Goal: Task Accomplishment & Management: Complete application form

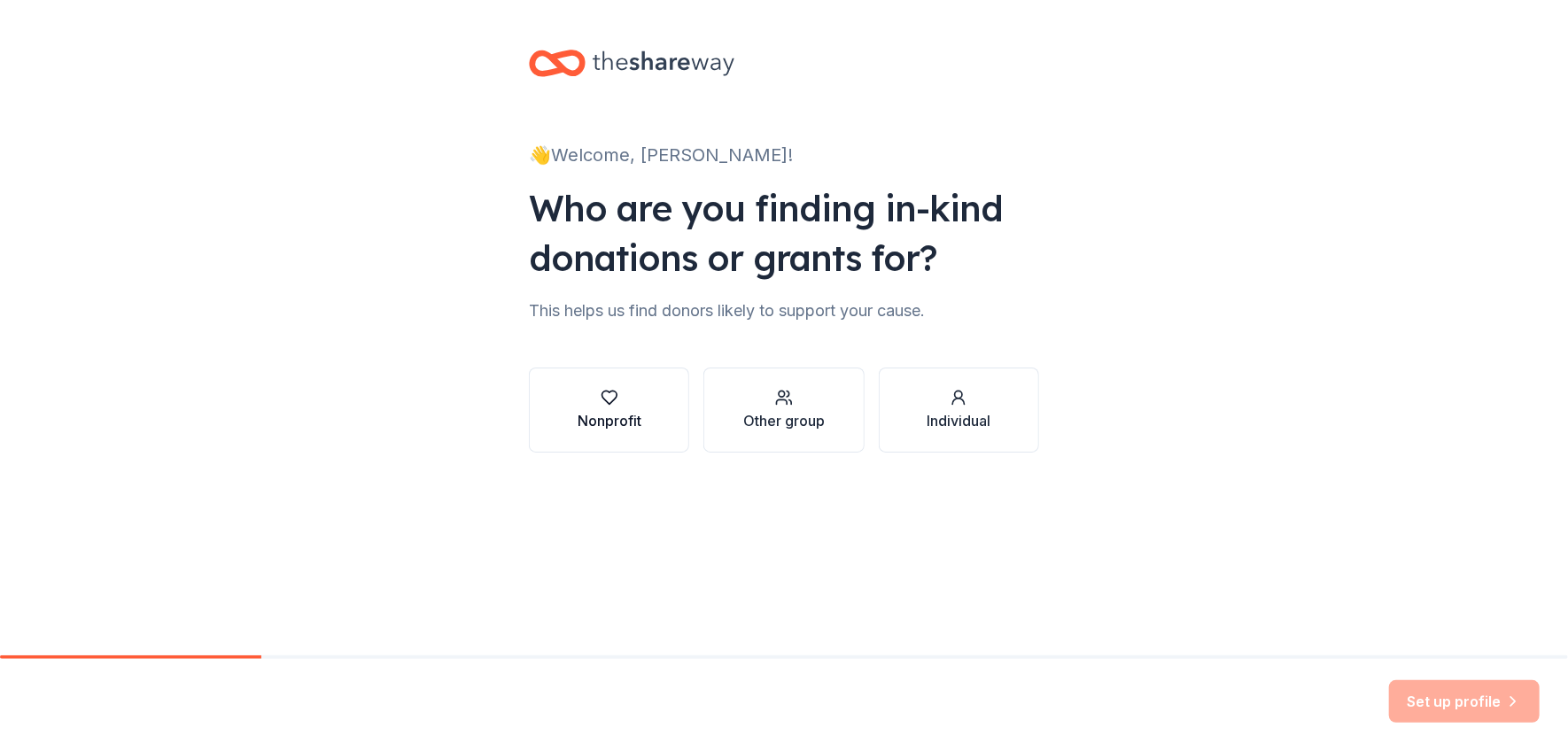
click at [599, 417] on div "Nonprofit" at bounding box center [609, 421] width 64 height 22
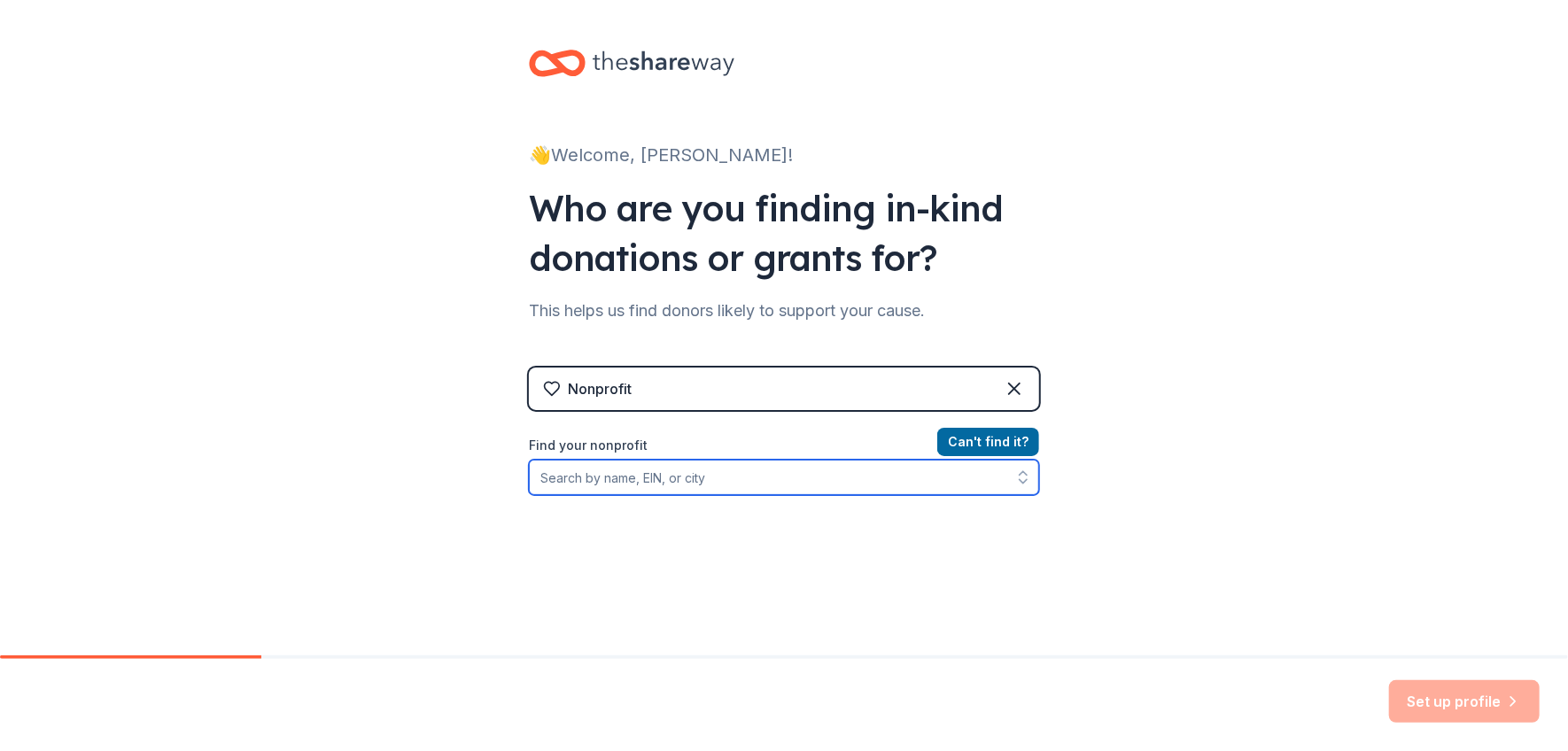
click at [596, 478] on input "Find your nonprofit" at bounding box center [783, 477] width 510 height 35
type input "APLA"
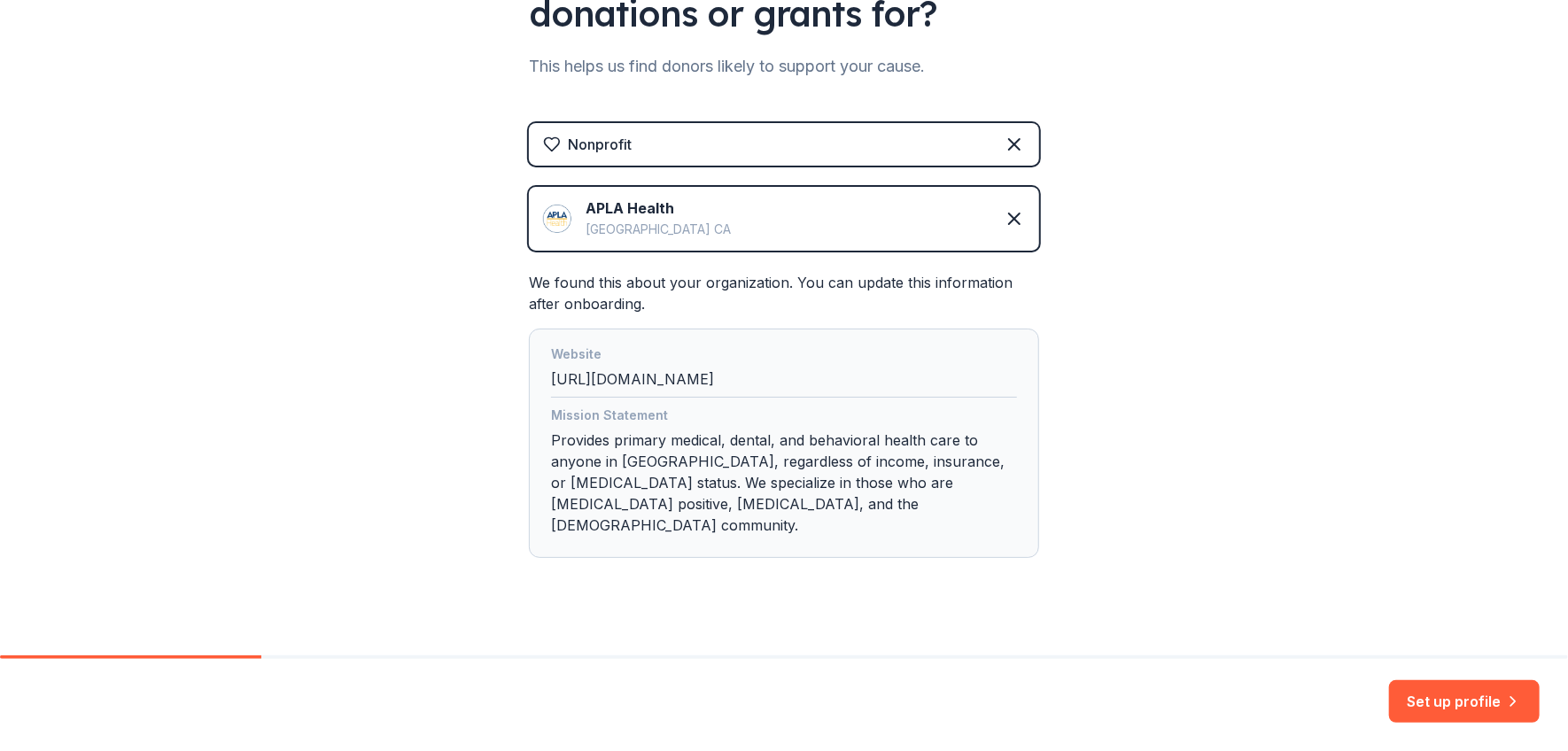
scroll to position [245, 0]
click at [1441, 700] on button "Set up profile" at bounding box center [1463, 701] width 151 height 42
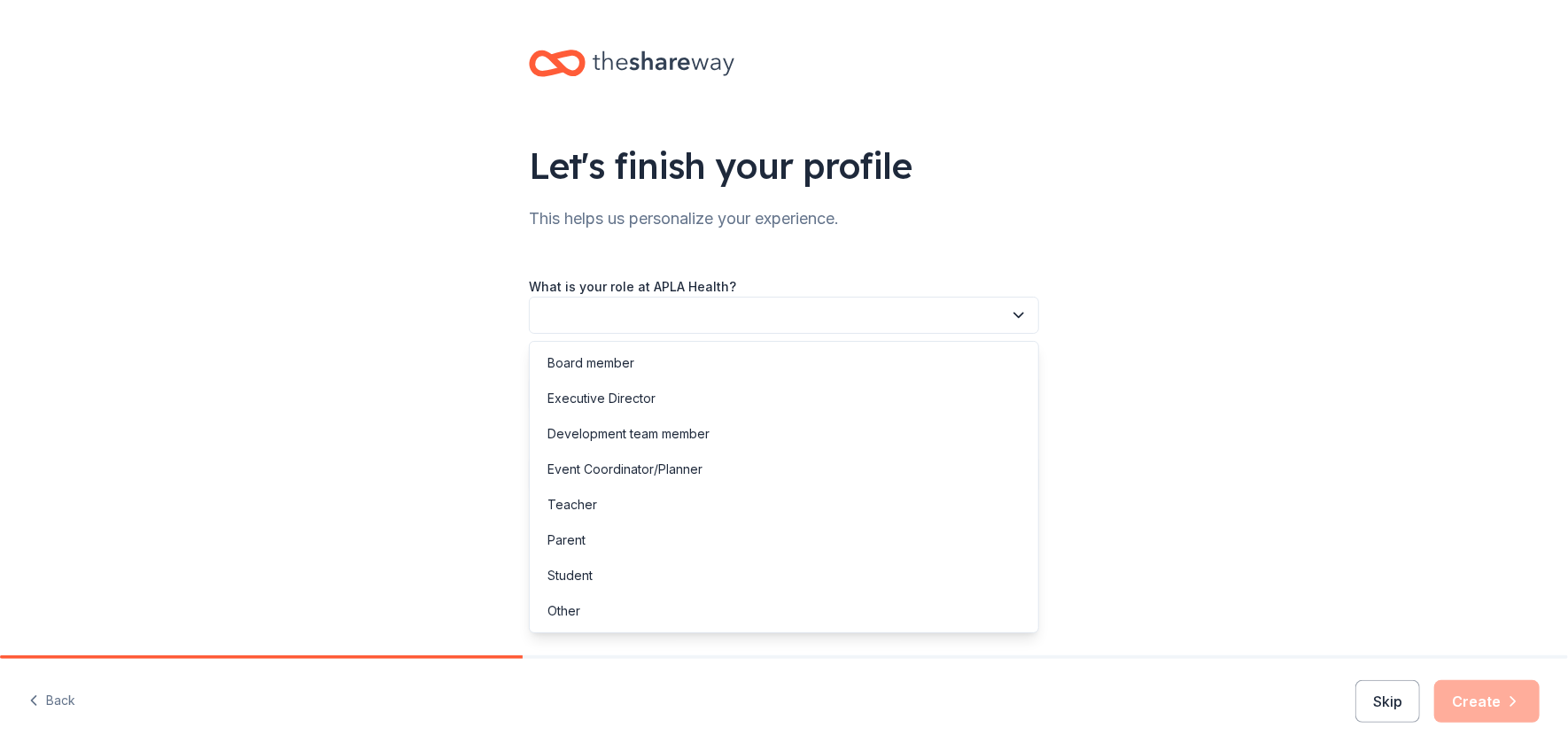
click at [666, 309] on button "button" at bounding box center [783, 315] width 510 height 37
click at [561, 614] on div "Other" at bounding box center [563, 611] width 33 height 22
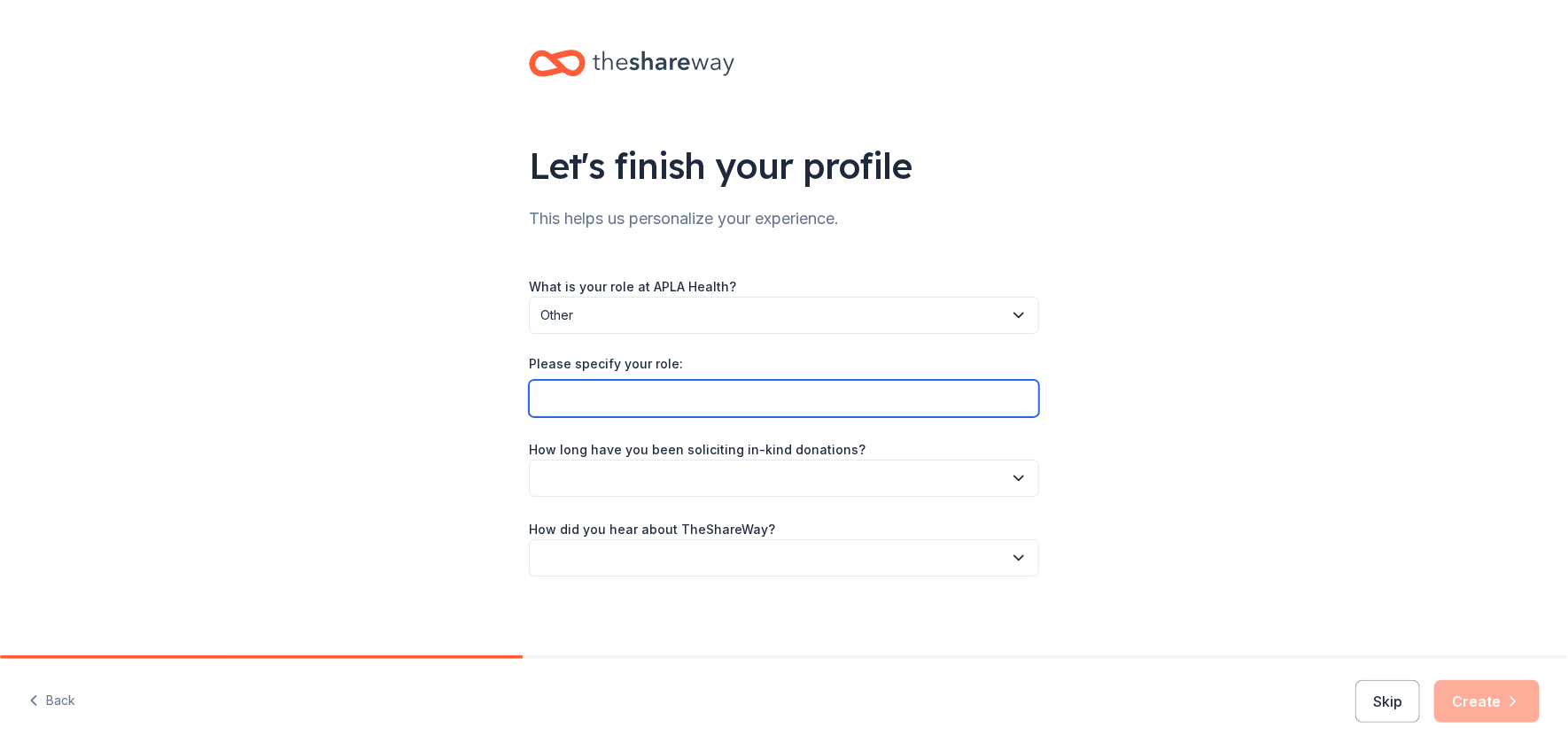
click at [600, 401] on input "Please specify your role:" at bounding box center [783, 398] width 510 height 37
type input "I work at Paramount actually. We sponsor the AIDS walk for APLA every year."
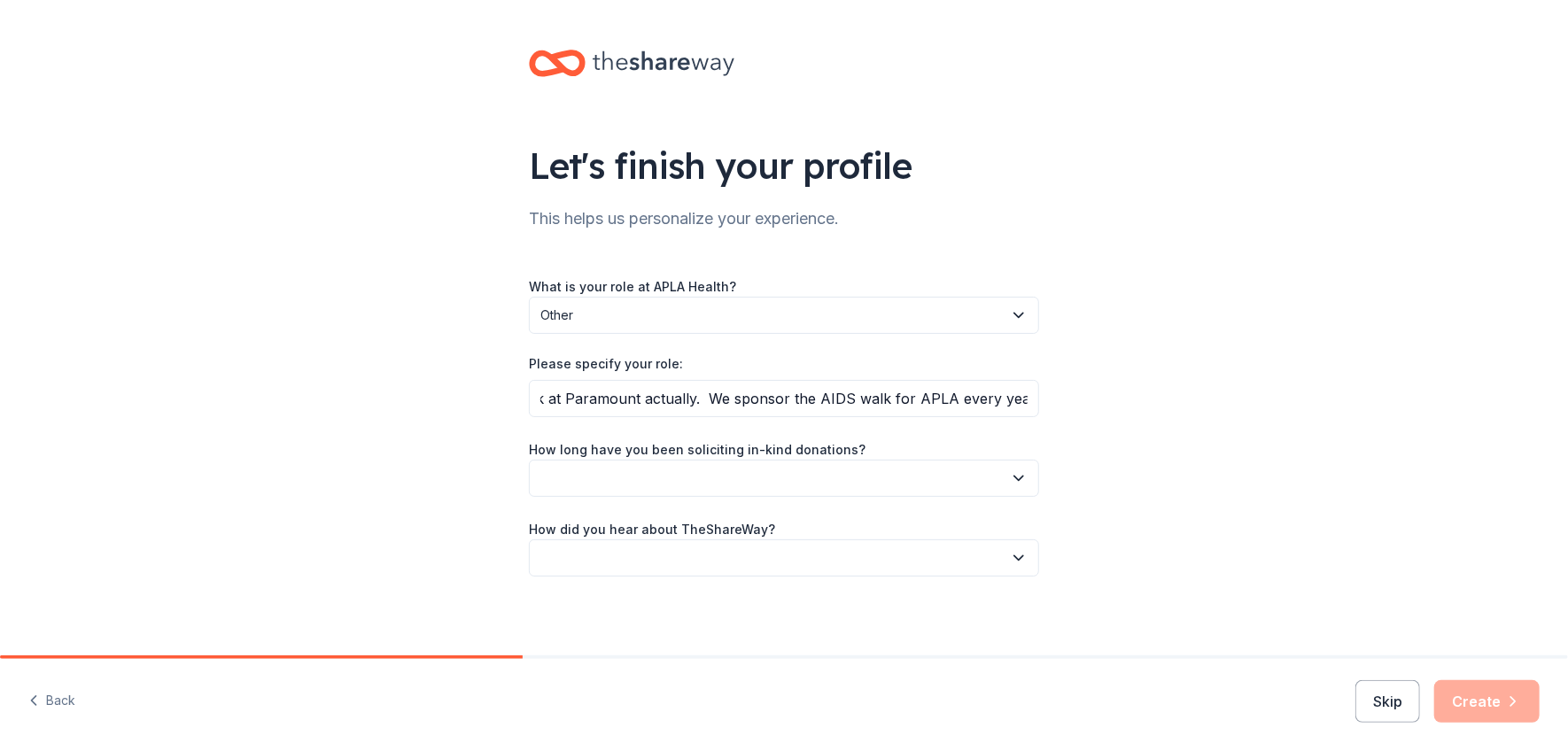
click at [763, 477] on button "button" at bounding box center [783, 478] width 510 height 37
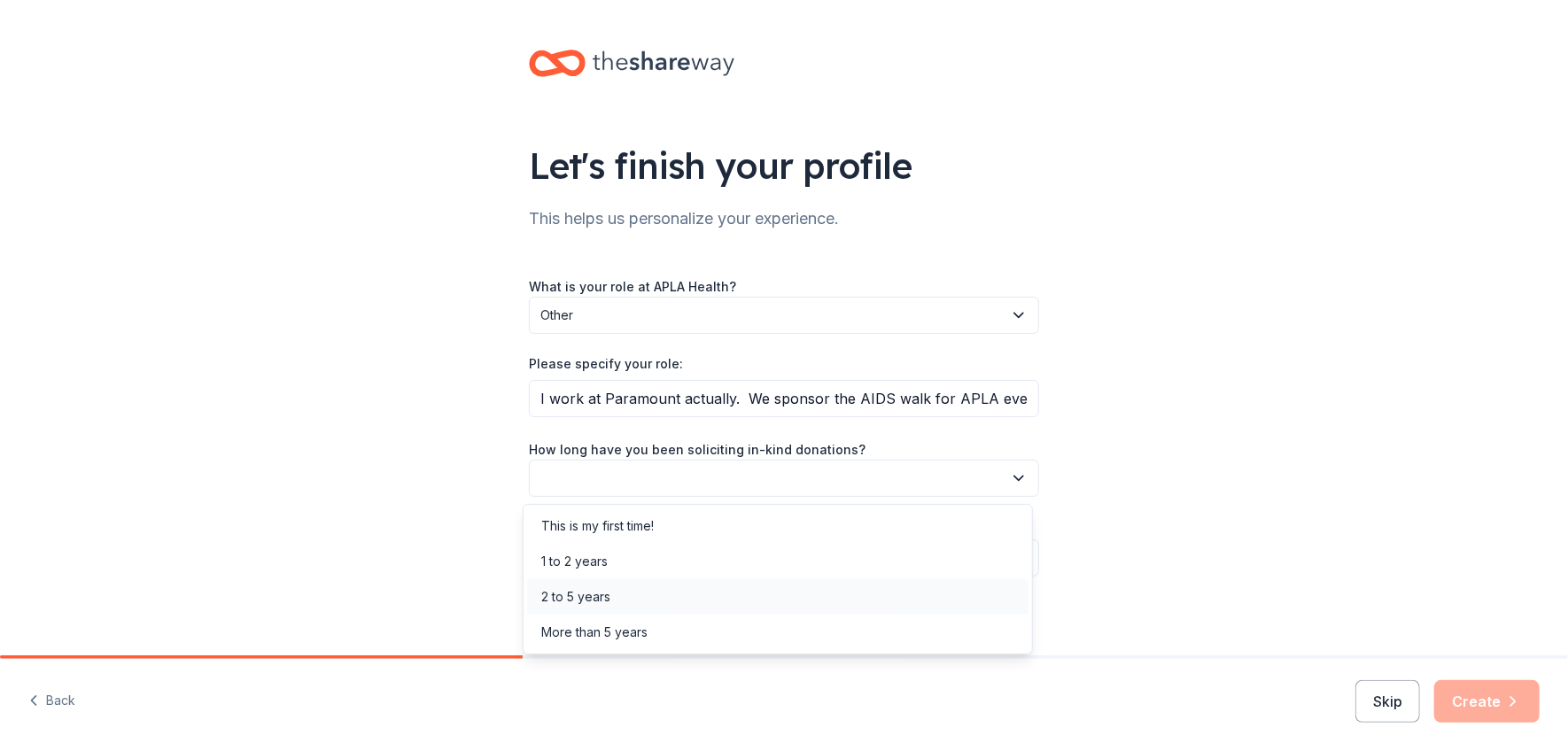
click at [613, 595] on div "2 to 5 years" at bounding box center [777, 596] width 501 height 35
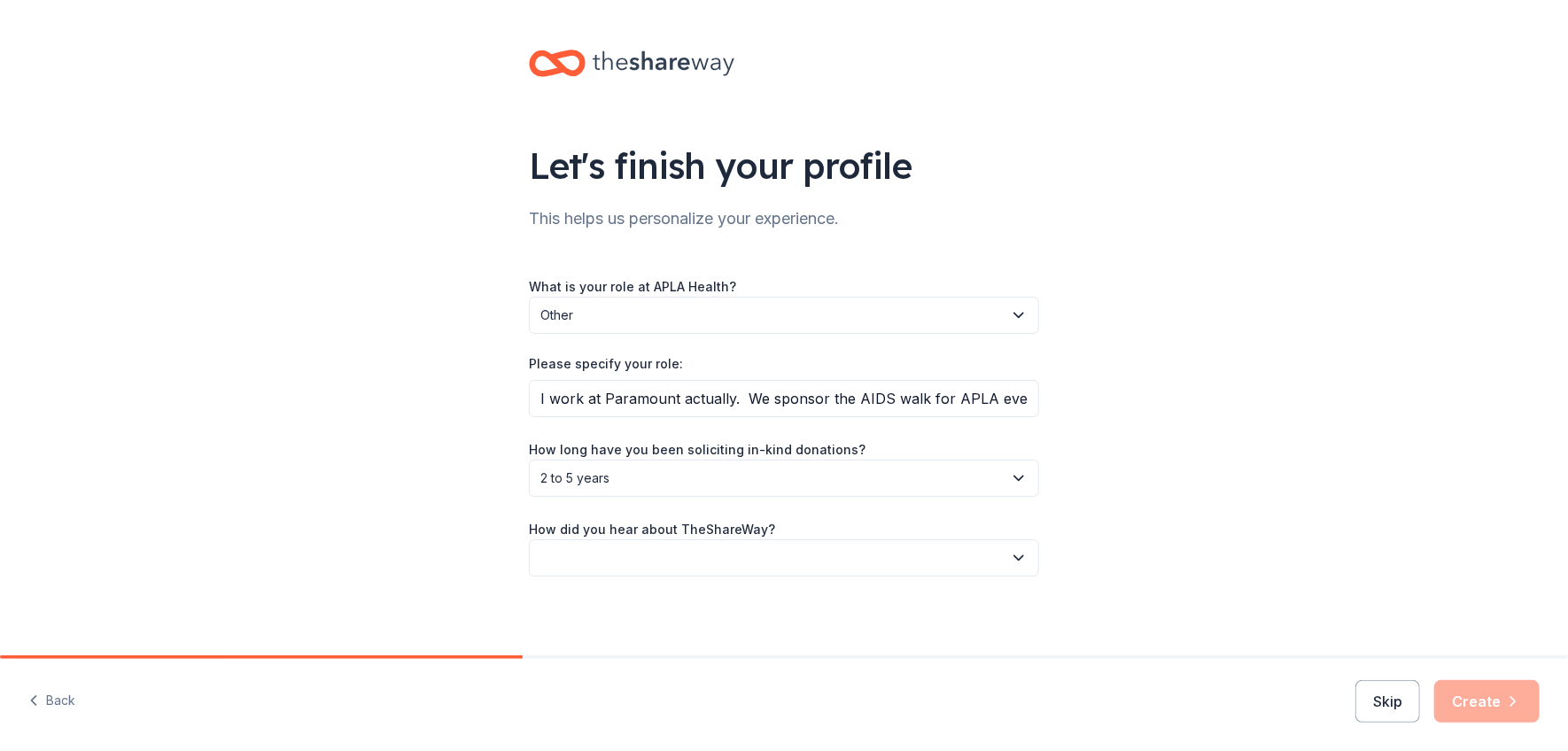
click at [622, 555] on button "button" at bounding box center [783, 558] width 510 height 37
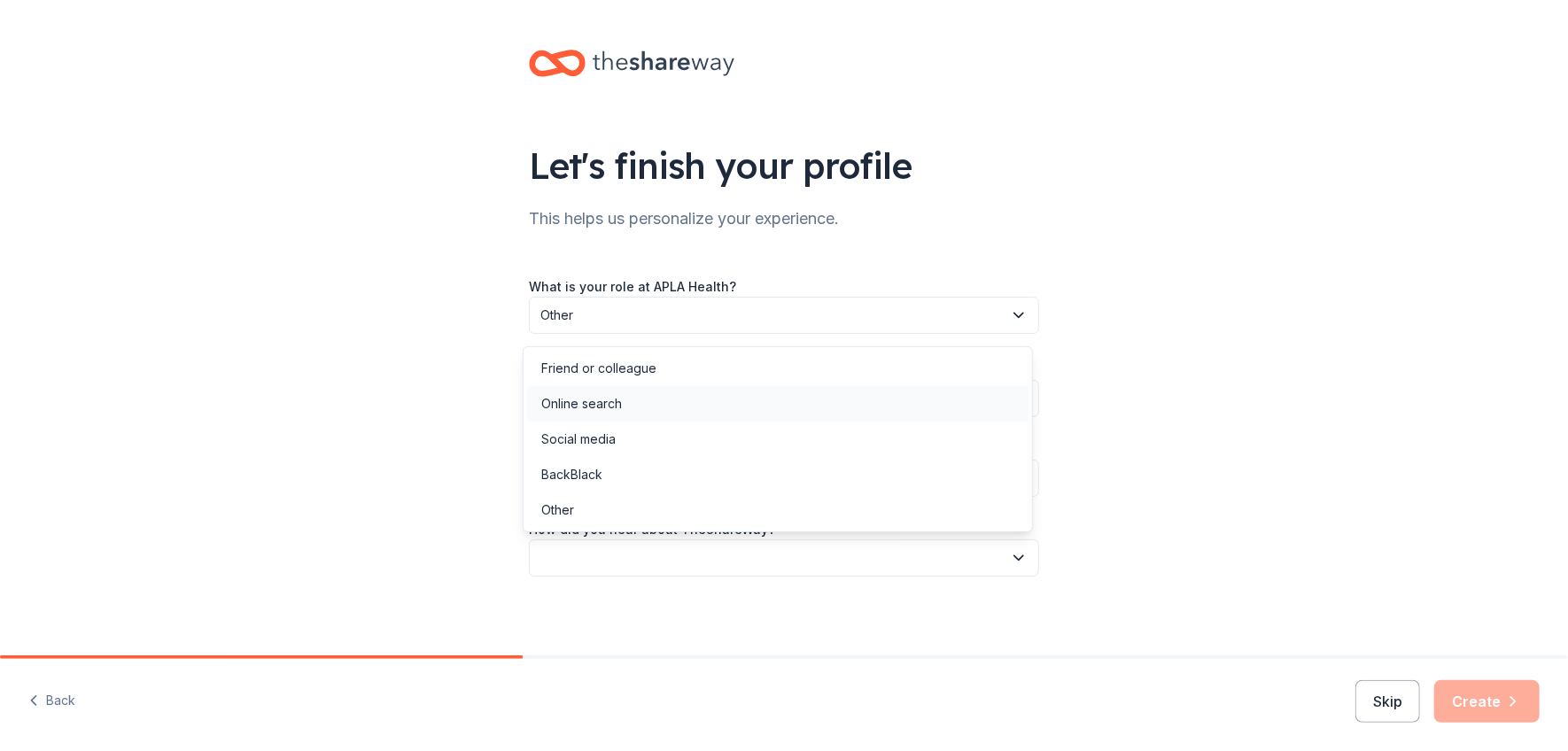
click at [610, 396] on div "Online search" at bounding box center [582, 404] width 81 height 22
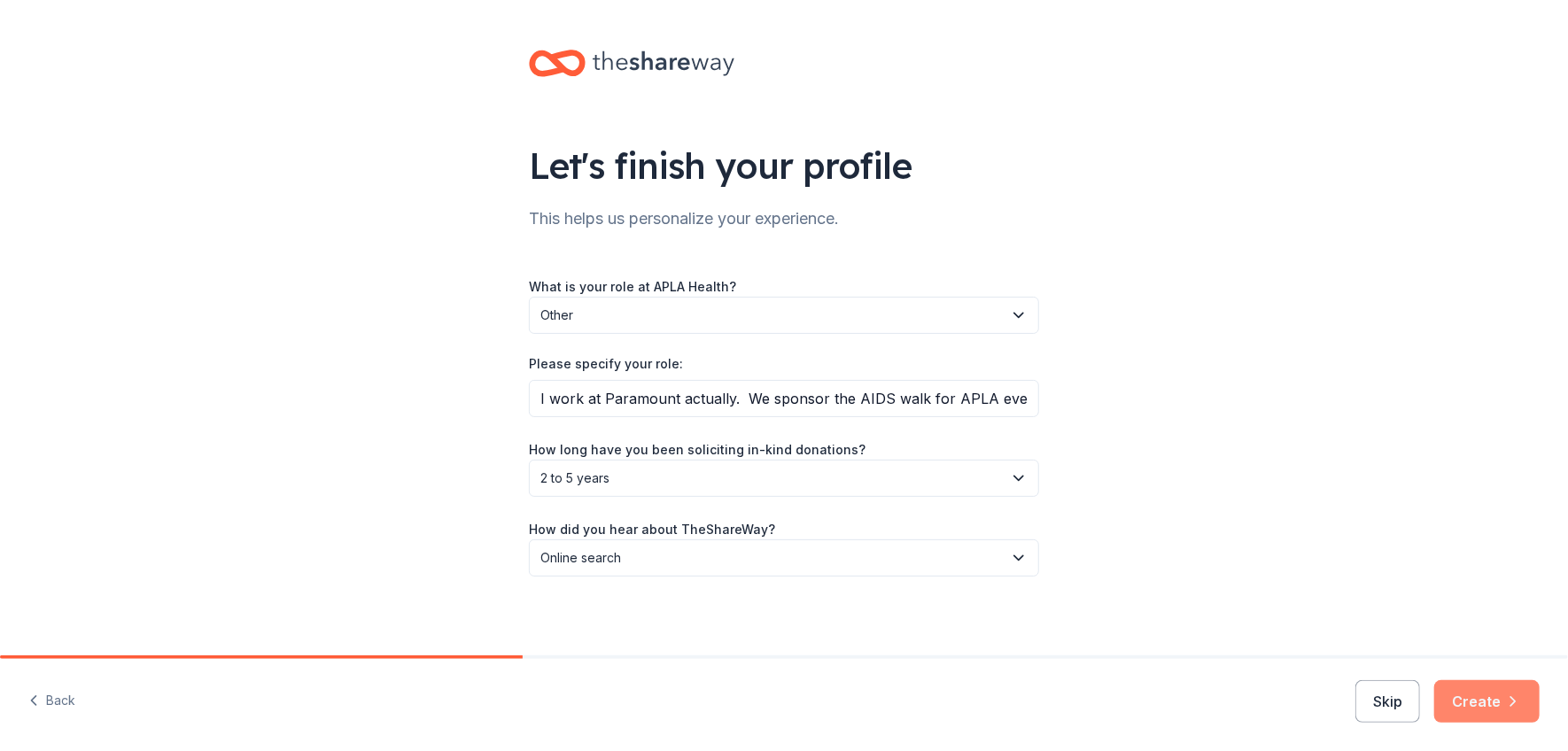
click at [1485, 698] on button "Create" at bounding box center [1486, 701] width 106 height 42
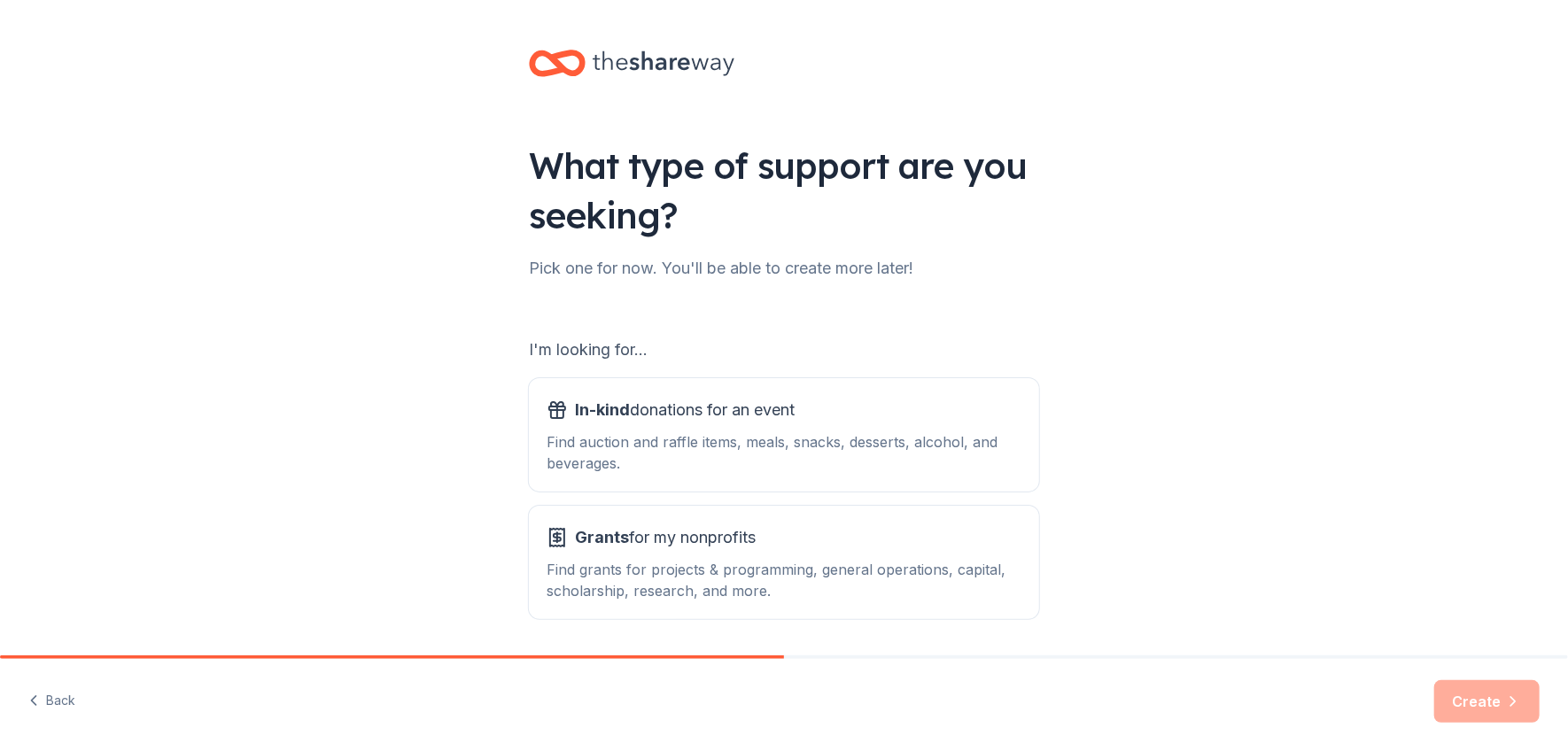
scroll to position [58, 0]
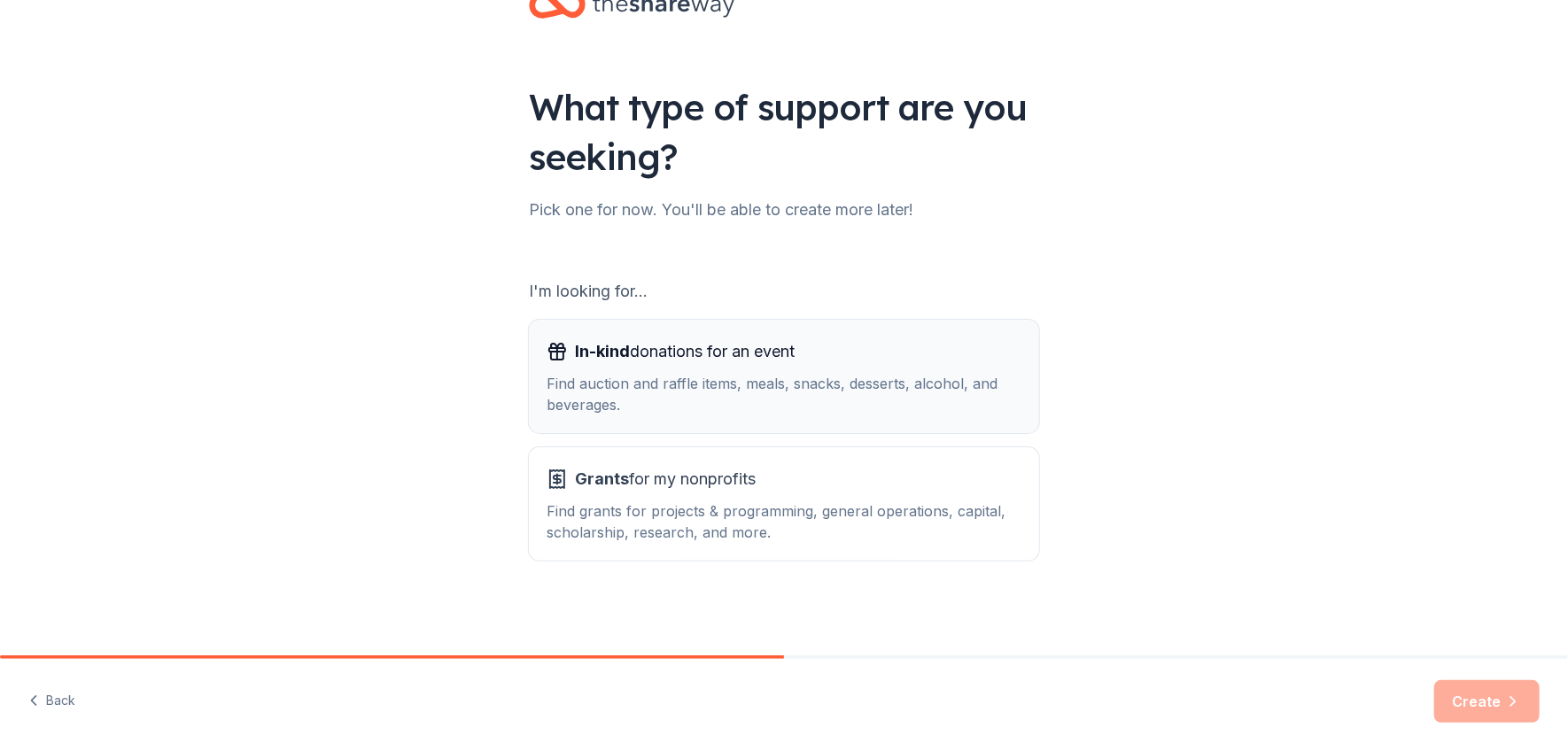
click at [743, 383] on div "Find auction and raffle items, meals, snacks, desserts, alcohol, and beverages." at bounding box center [783, 393] width 474 height 42
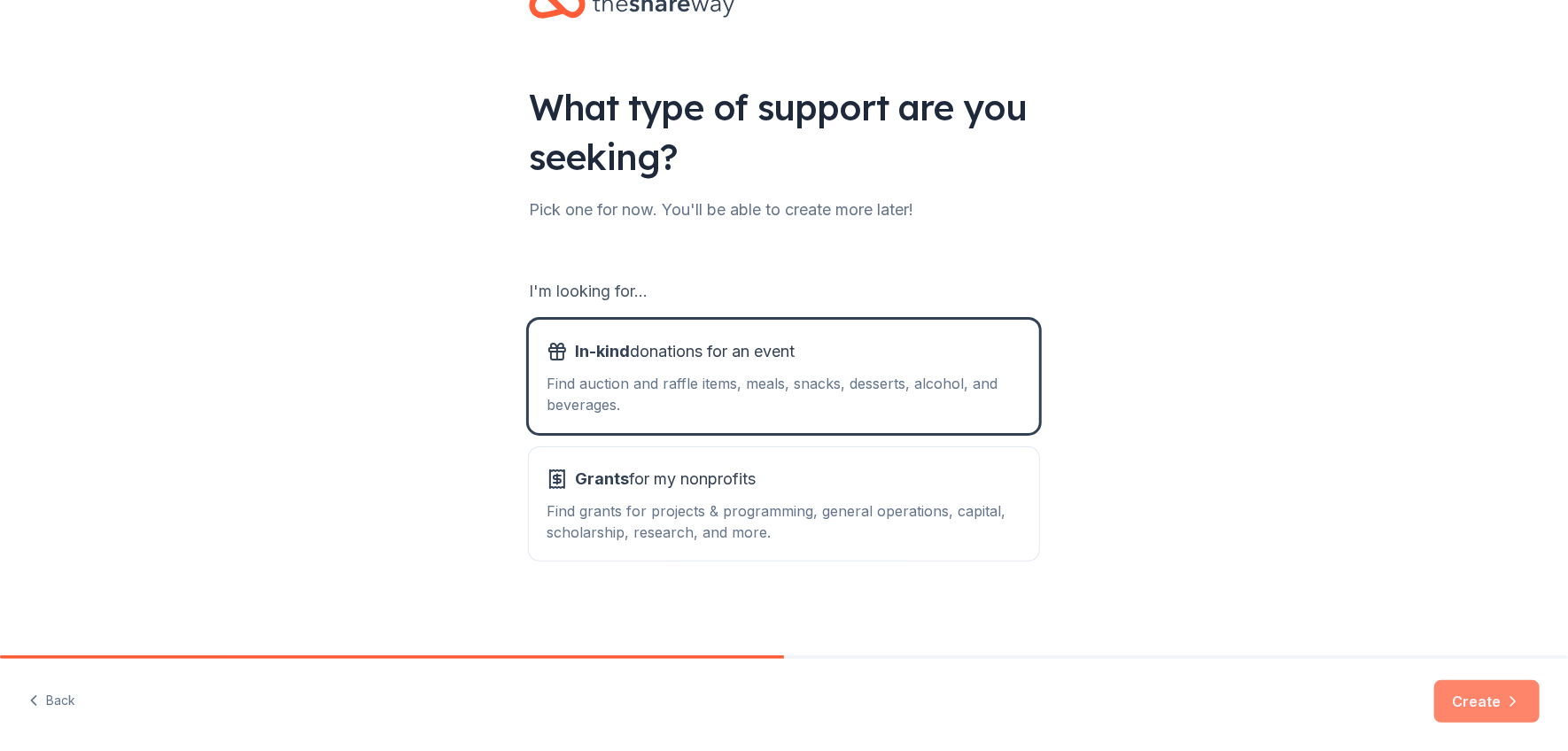
click at [1475, 701] on button "Create" at bounding box center [1486, 701] width 106 height 42
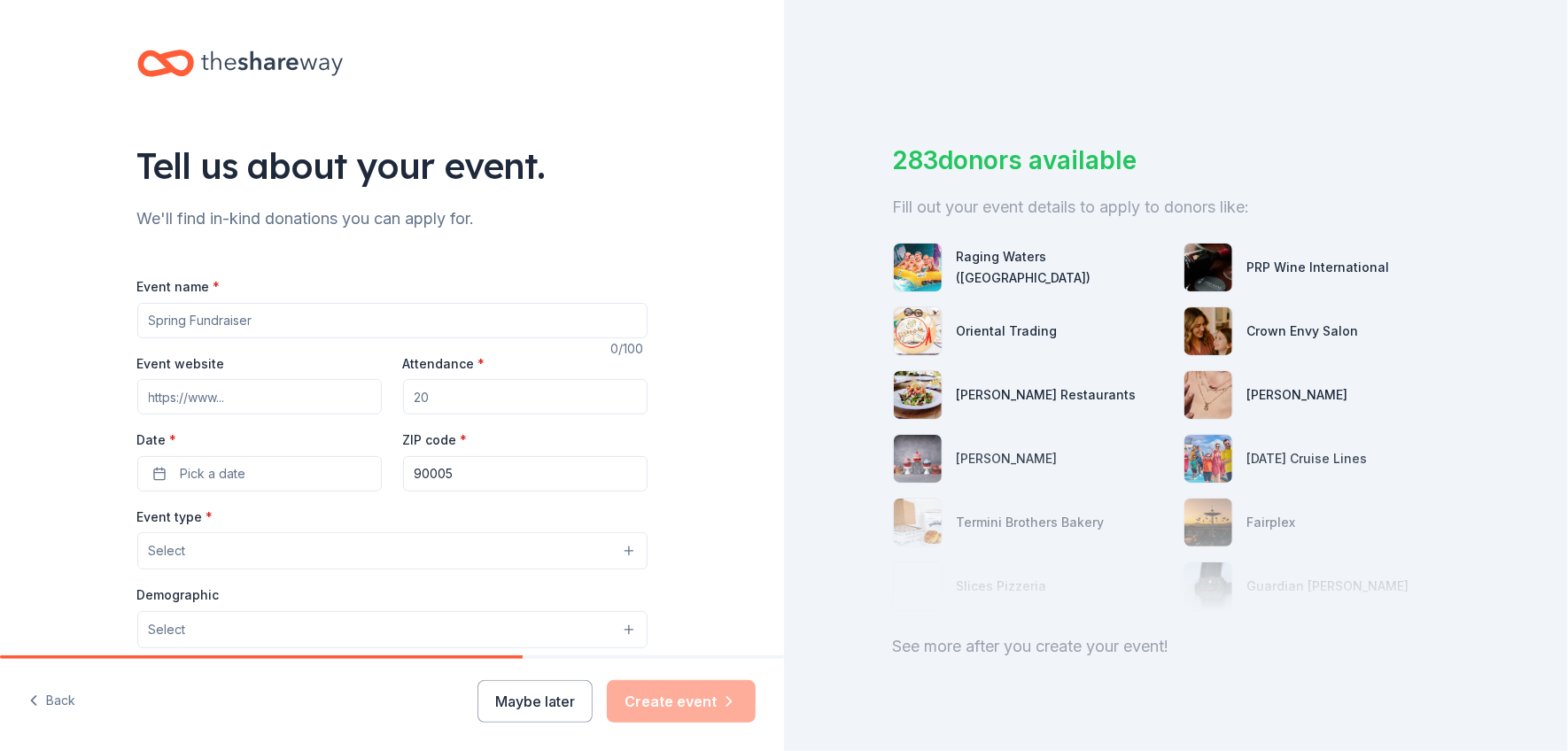
click at [210, 315] on input "Event name *" at bounding box center [392, 320] width 510 height 35
type input "AIDS Walk Los Angeles"
click at [465, 398] on input "Attendance *" at bounding box center [526, 396] width 245 height 35
click at [312, 550] on button "Select" at bounding box center [392, 551] width 510 height 37
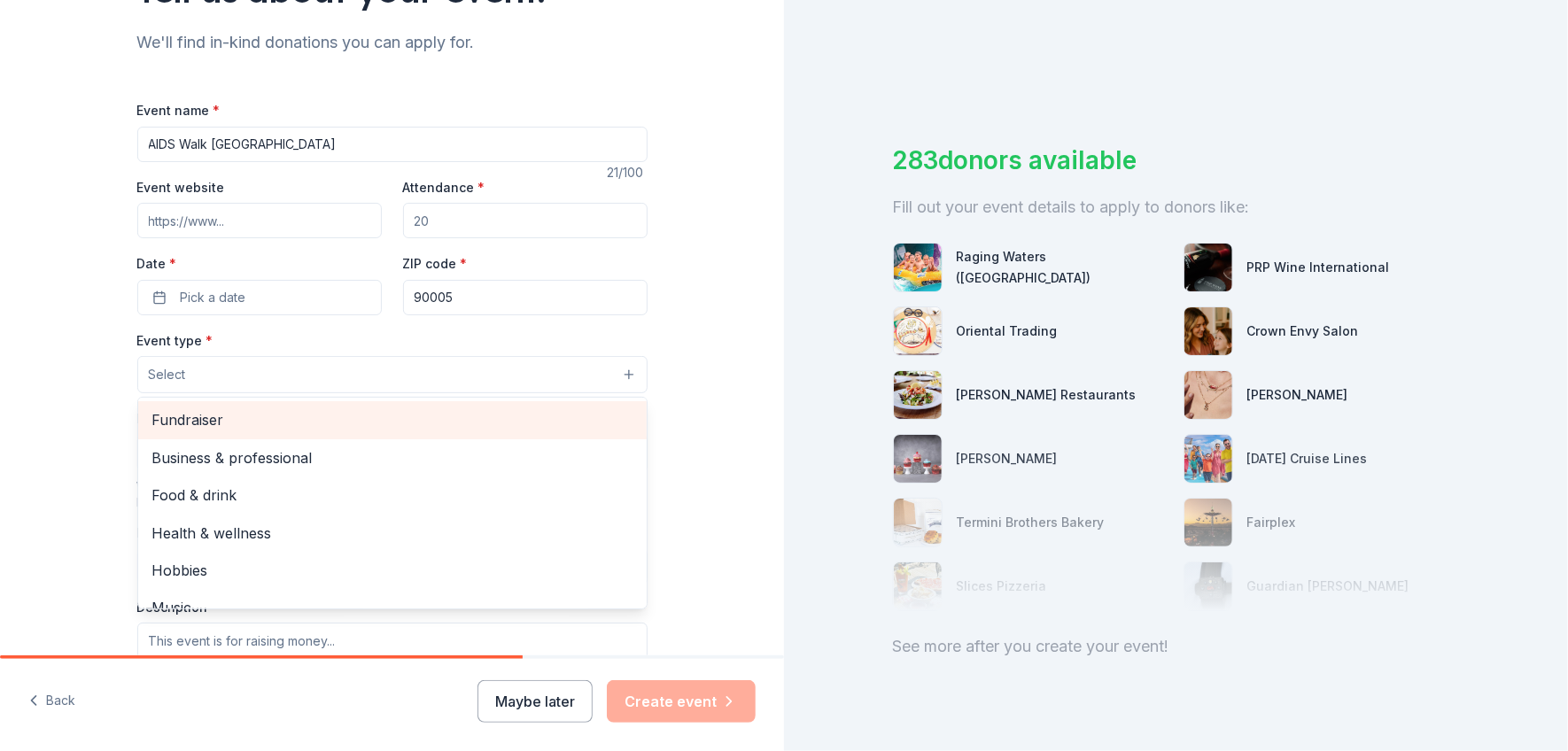
click at [222, 415] on span "Fundraiser" at bounding box center [392, 419] width 480 height 23
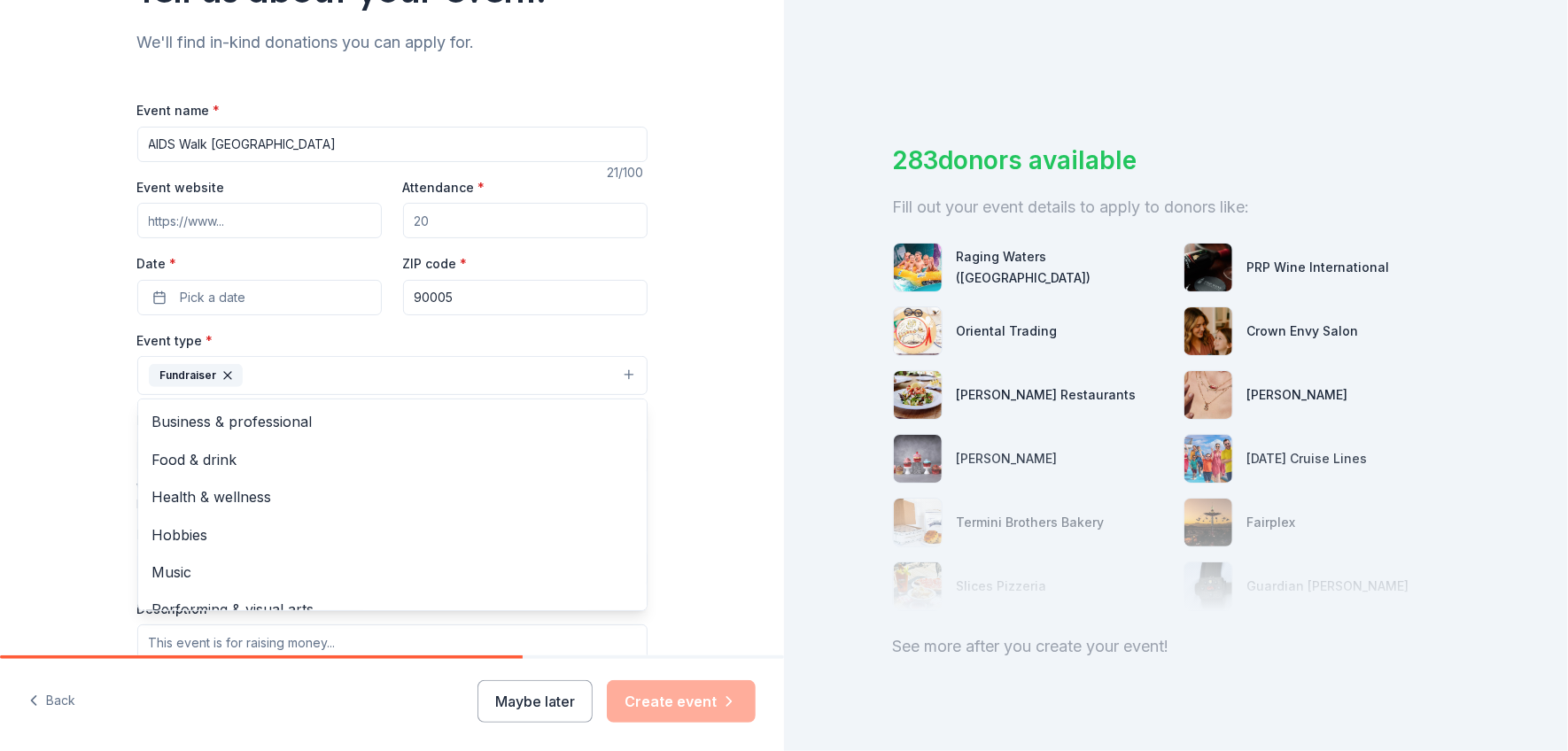
click at [733, 514] on div "Tell us about your event. We'll find in-kind donations you can apply for. Event…" at bounding box center [392, 413] width 784 height 1180
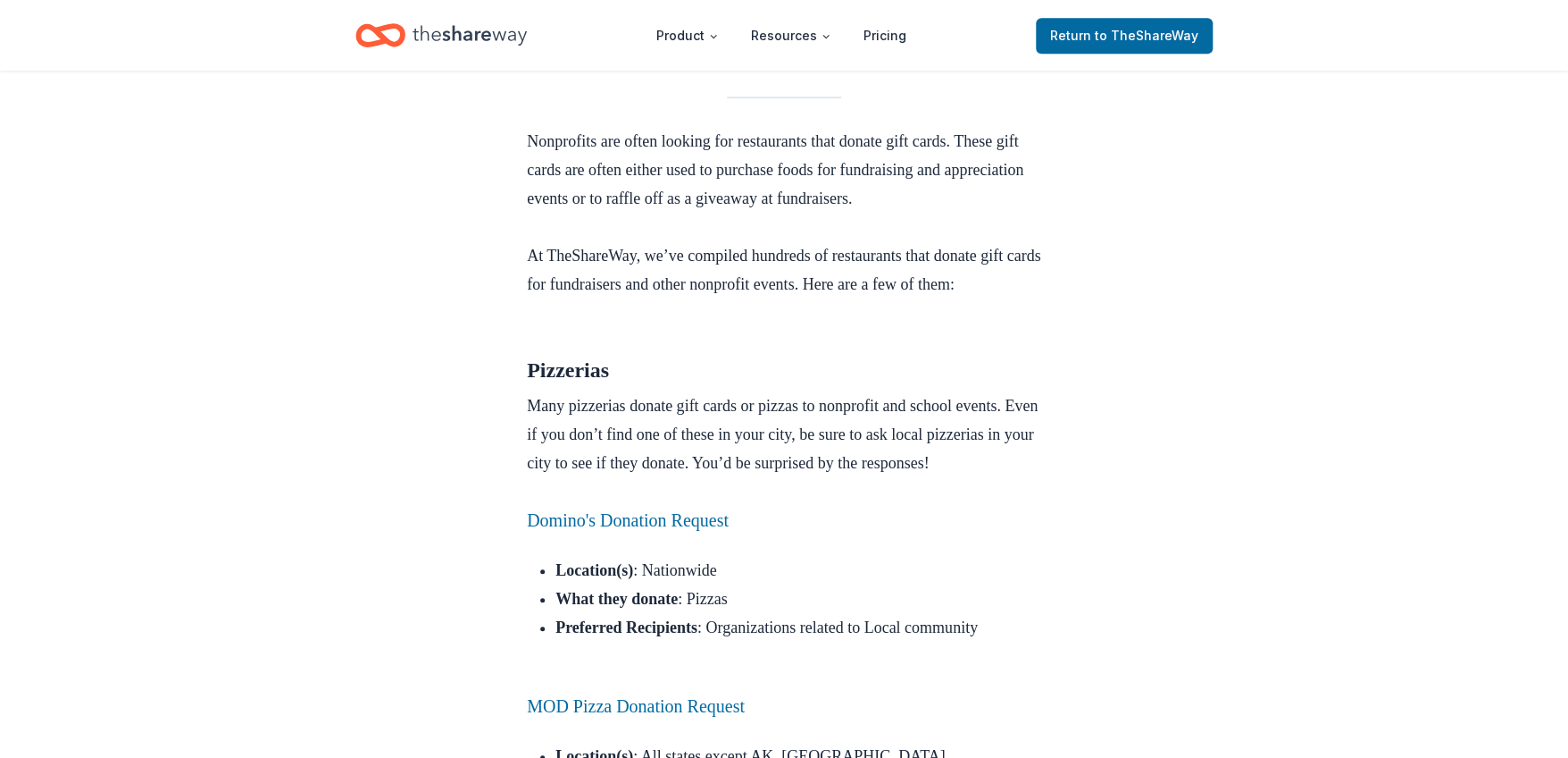
scroll to position [446, 0]
